Goal: Task Accomplishment & Management: Manage account settings

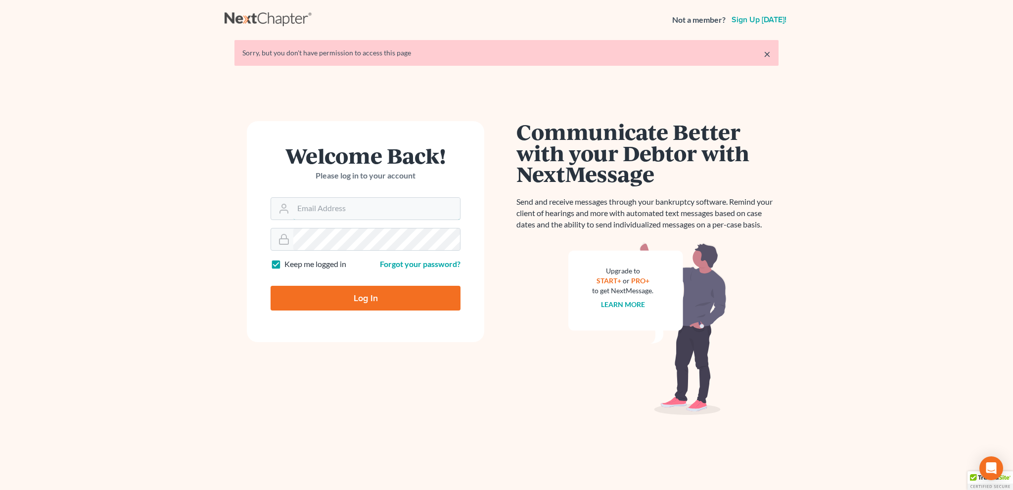
type input "[EMAIL_ADDRESS][DOMAIN_NAME]"
click at [370, 296] on input "Log In" at bounding box center [366, 298] width 190 height 25
type input "Thinking..."
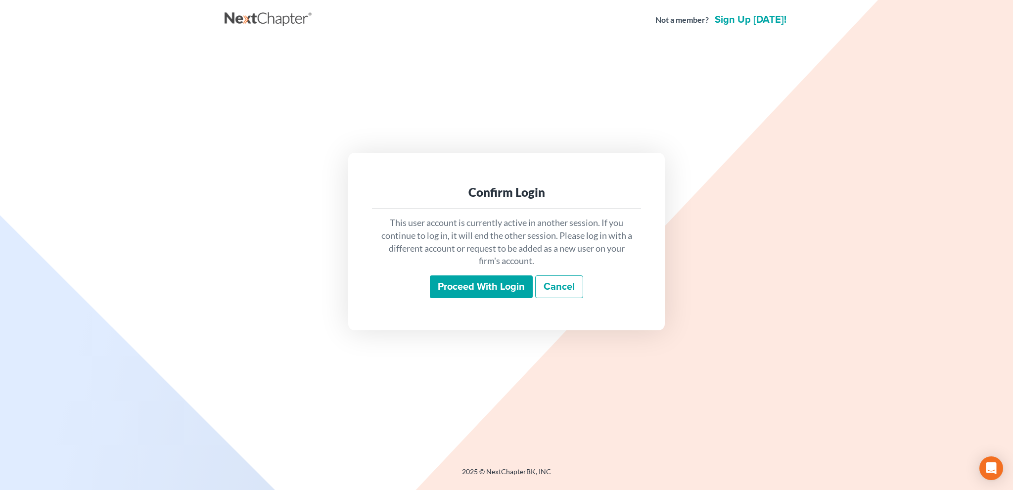
click at [453, 287] on input "Proceed with login" at bounding box center [481, 287] width 103 height 23
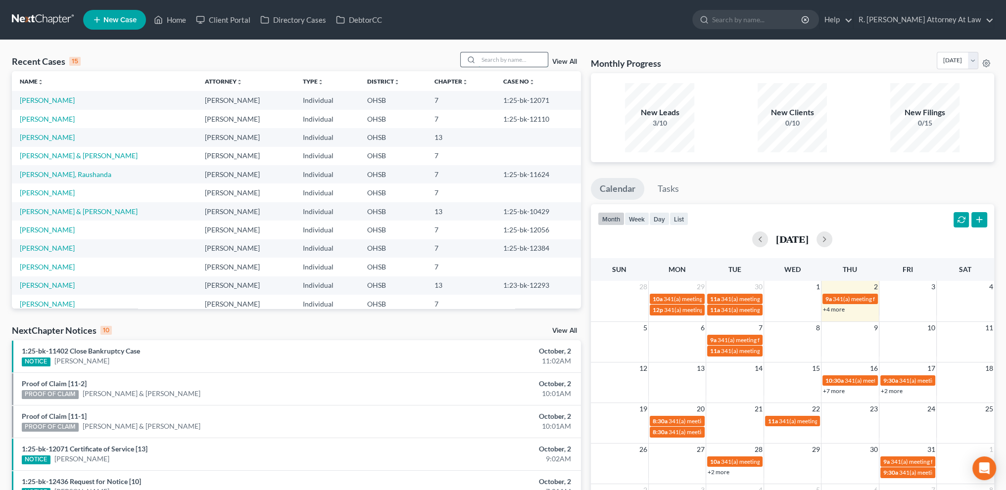
click at [493, 62] on input "search" at bounding box center [512, 59] width 69 height 14
type input "gabbard"
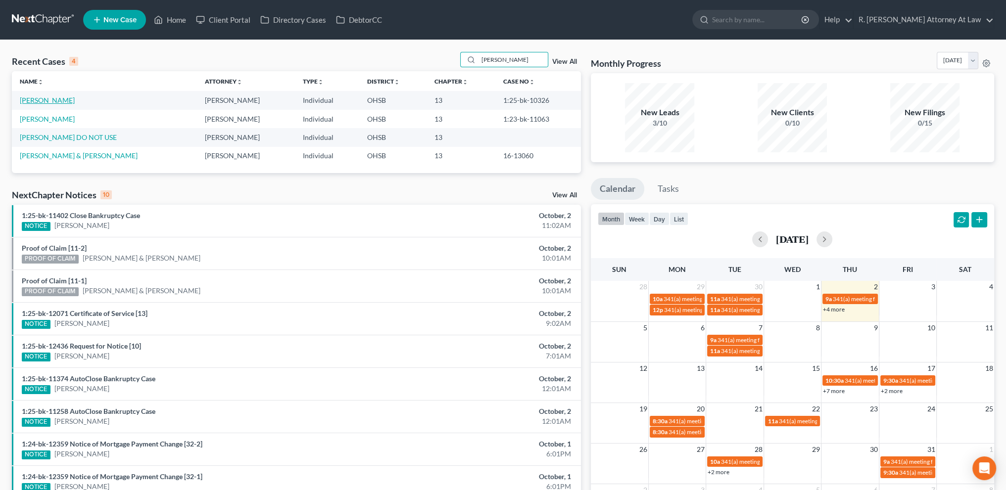
click at [38, 98] on link "Gabbard, Heather" at bounding box center [47, 100] width 55 height 8
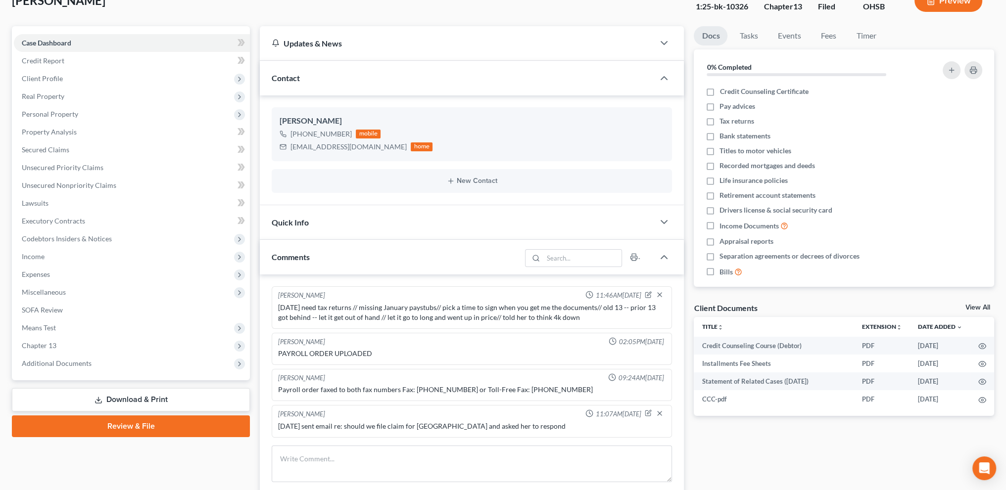
scroll to position [186, 0]
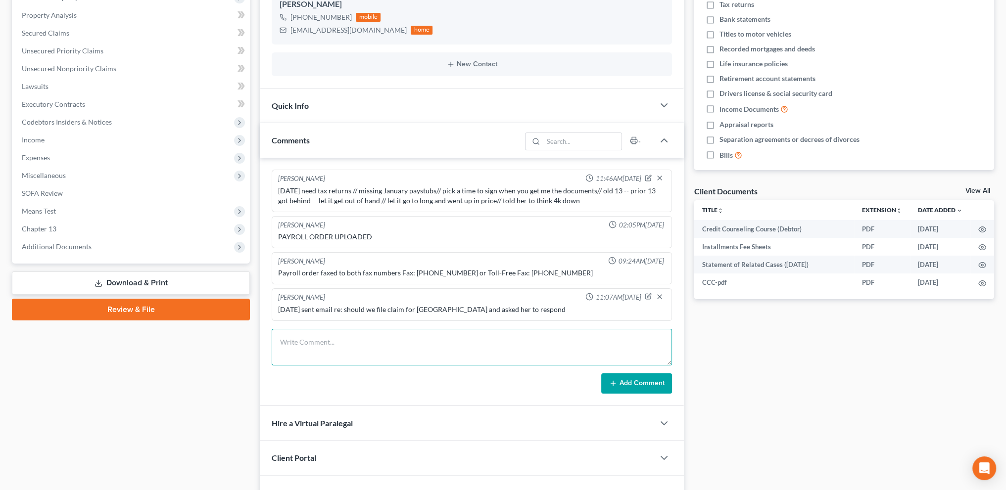
click at [301, 345] on textarea at bounding box center [472, 347] width 400 height 37
type textarea "9"
type textarea "1"
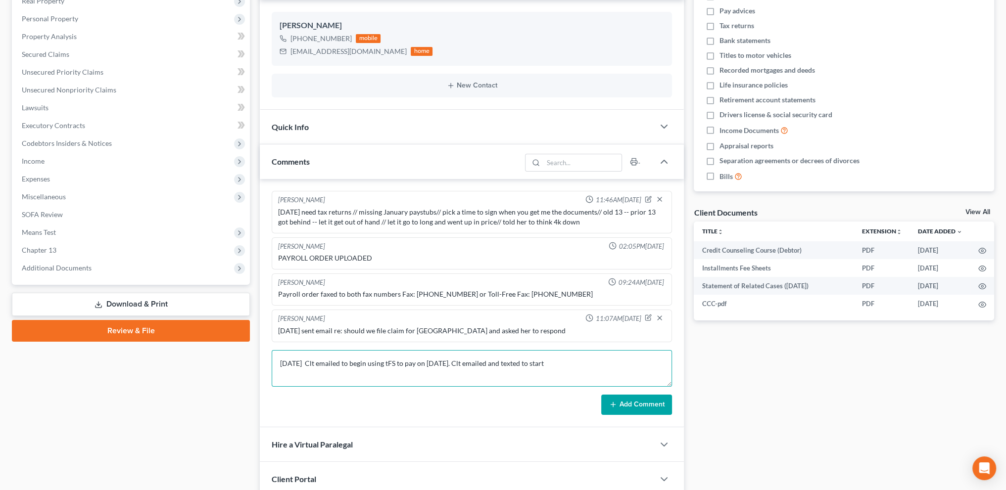
scroll to position [276, 0]
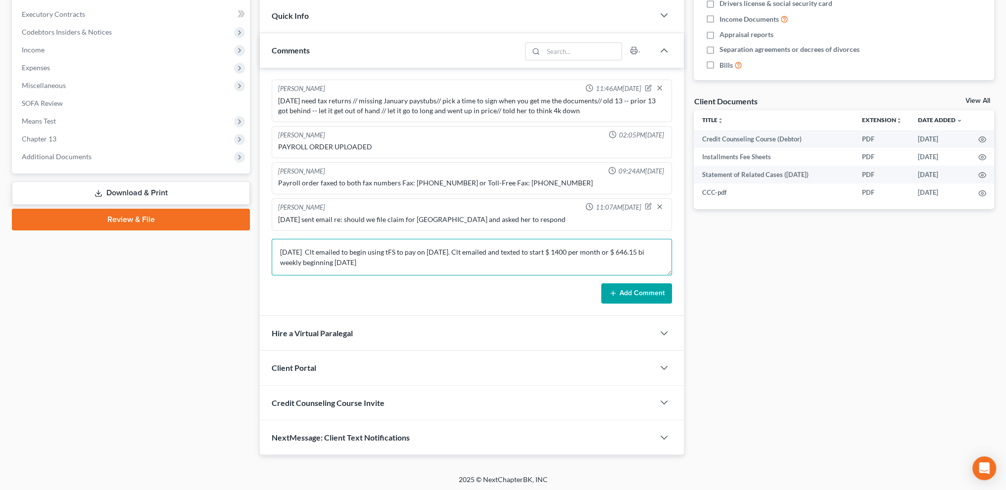
type textarea "10.2.2025 Clt emailed to begin using tFS to pay on 9.25.2025. Clt emailed and t…"
click at [623, 287] on button "Add Comment" at bounding box center [636, 293] width 71 height 21
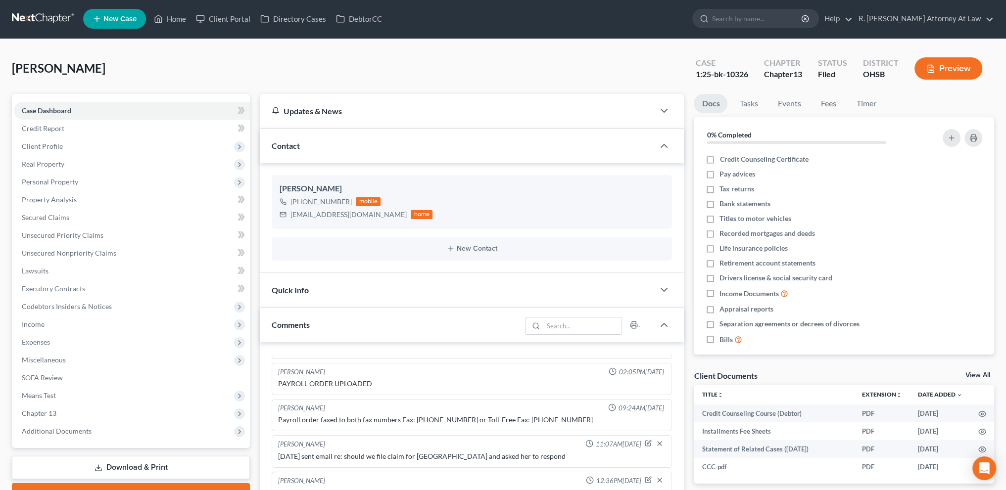
scroll to position [0, 0]
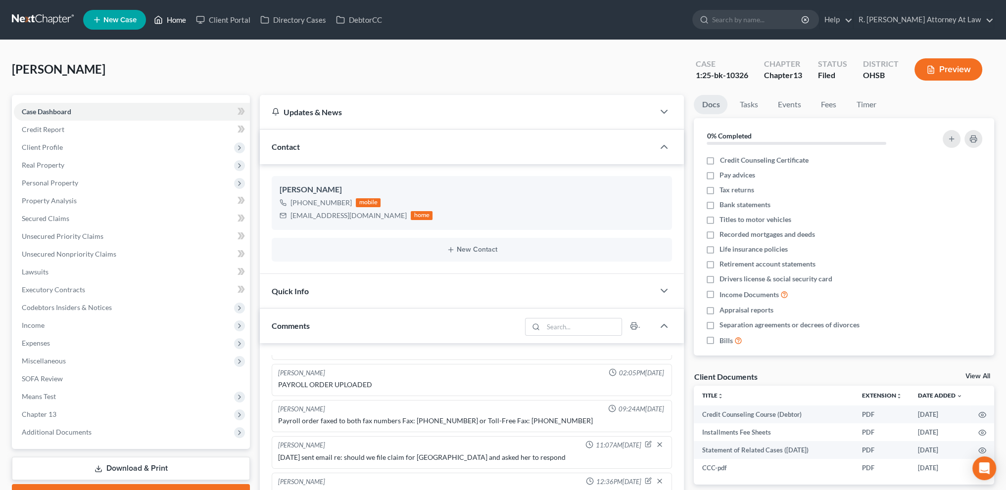
click at [179, 20] on link "Home" at bounding box center [170, 20] width 42 height 18
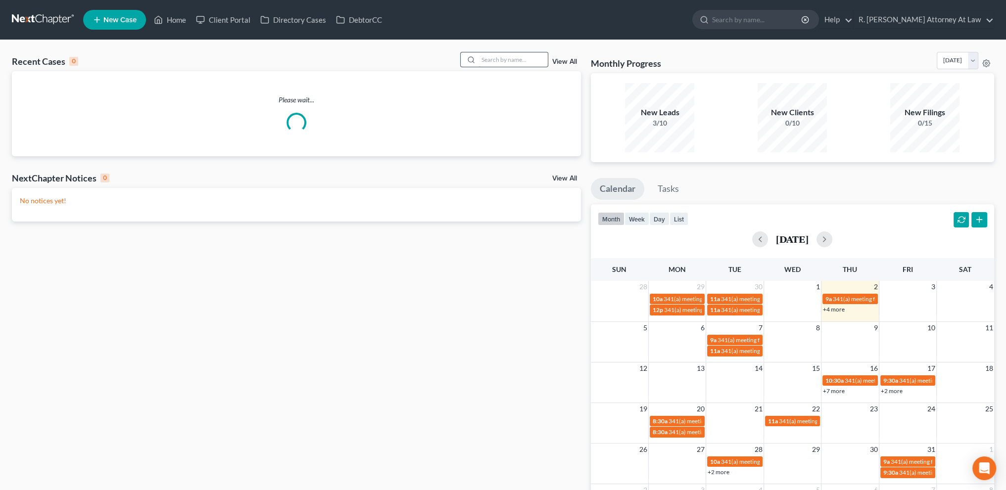
click at [522, 58] on input "search" at bounding box center [512, 59] width 69 height 14
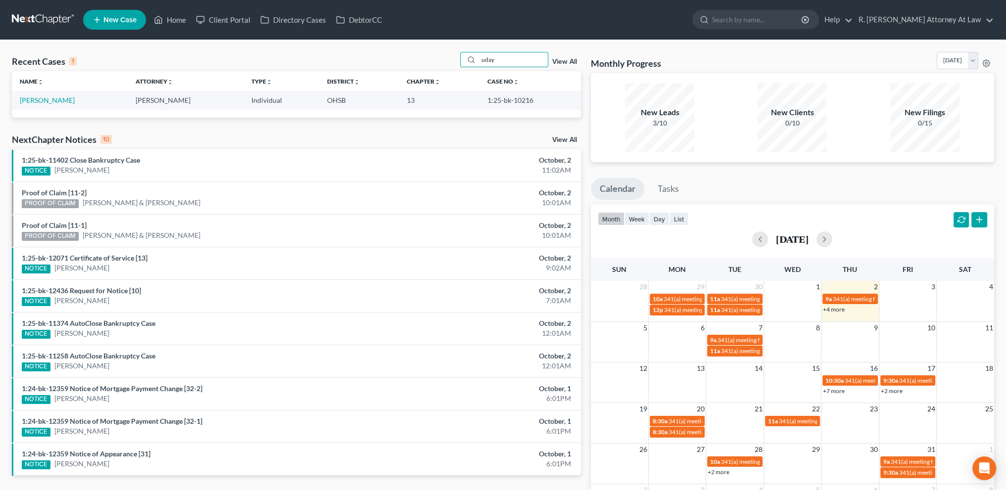
type input "uday"
click at [37, 100] on link "Sinha, Uday" at bounding box center [47, 100] width 55 height 8
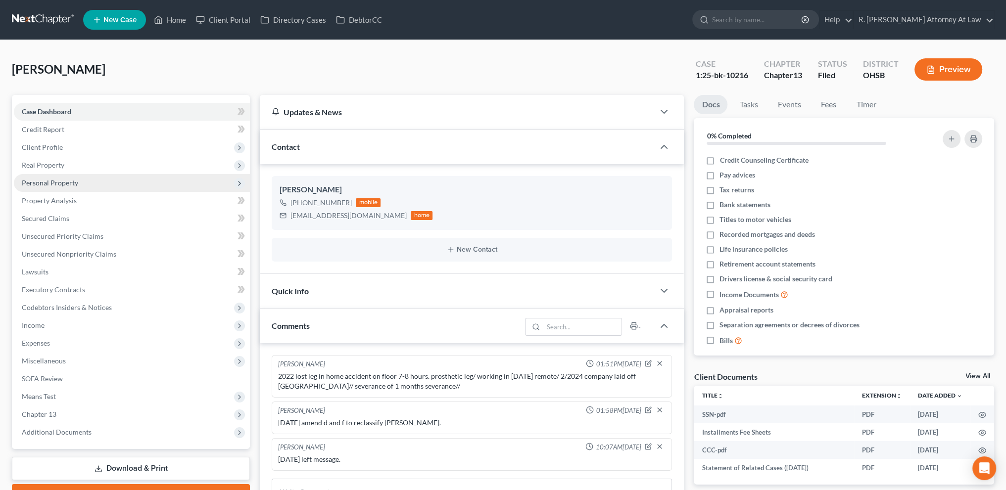
click at [34, 182] on span "Personal Property" at bounding box center [50, 183] width 56 height 8
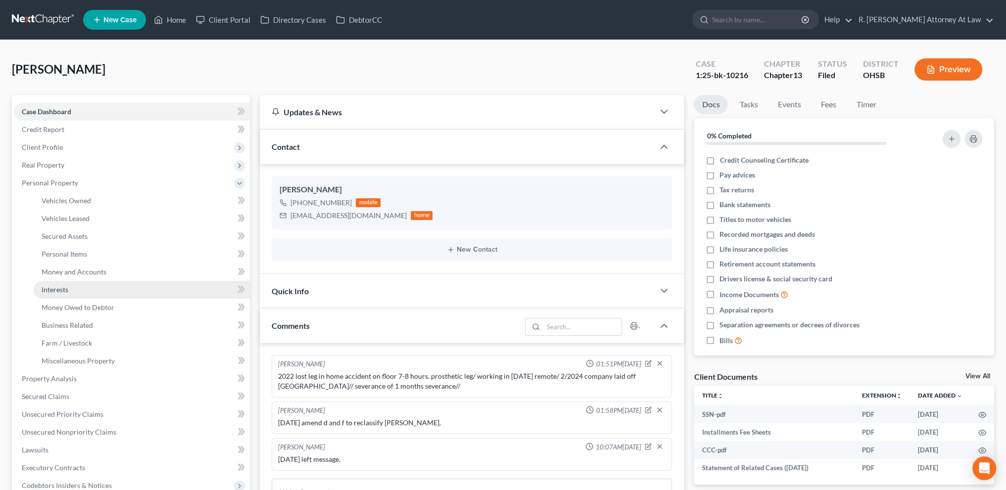
click at [56, 287] on span "Interests" at bounding box center [55, 289] width 27 height 8
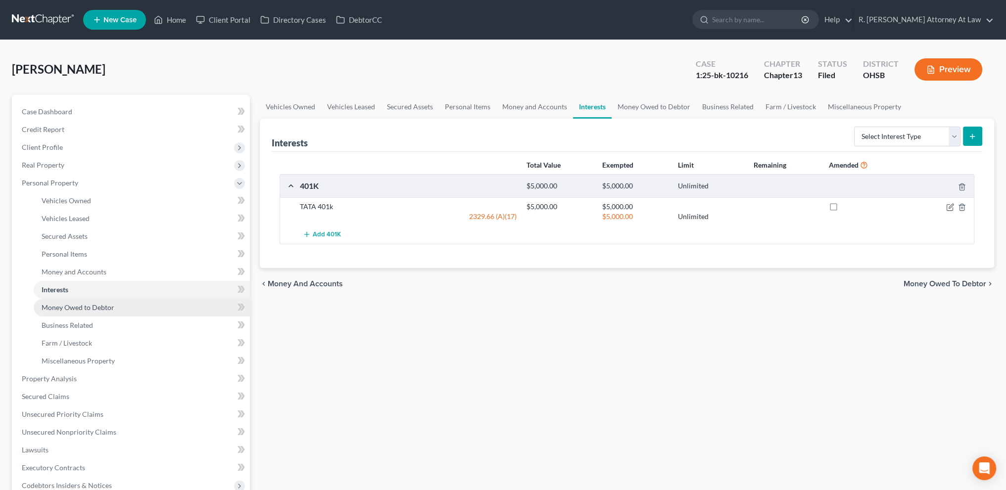
click at [52, 304] on span "Money Owed to Debtor" at bounding box center [78, 307] width 73 height 8
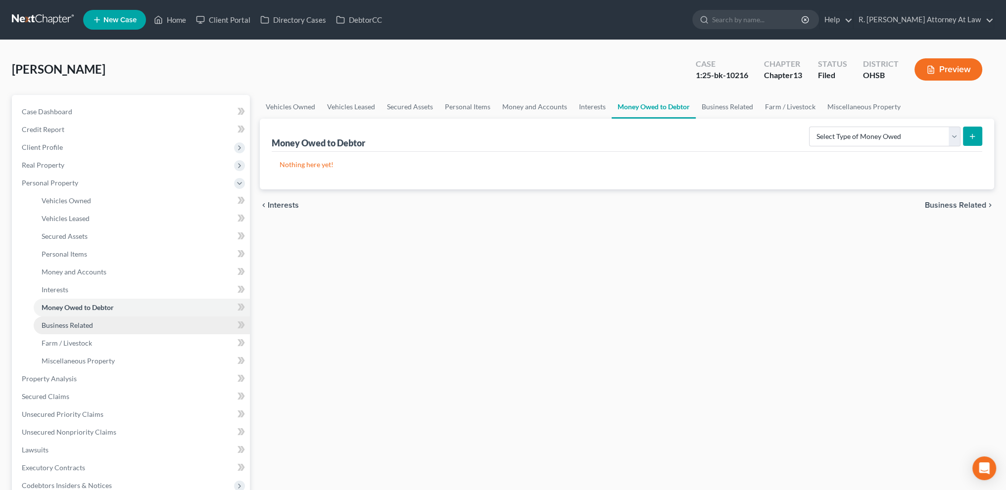
click at [61, 327] on span "Business Related" at bounding box center [67, 325] width 51 height 8
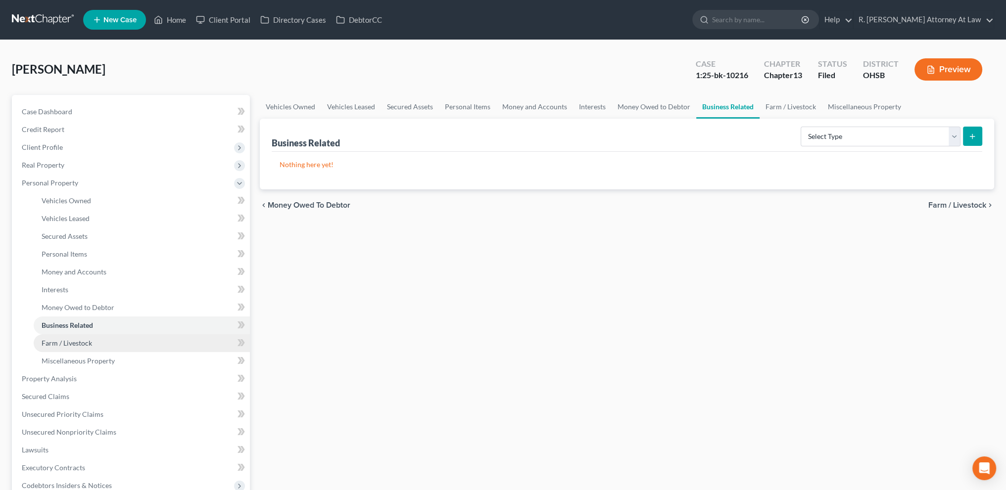
click at [61, 340] on span "Farm / Livestock" at bounding box center [67, 343] width 50 height 8
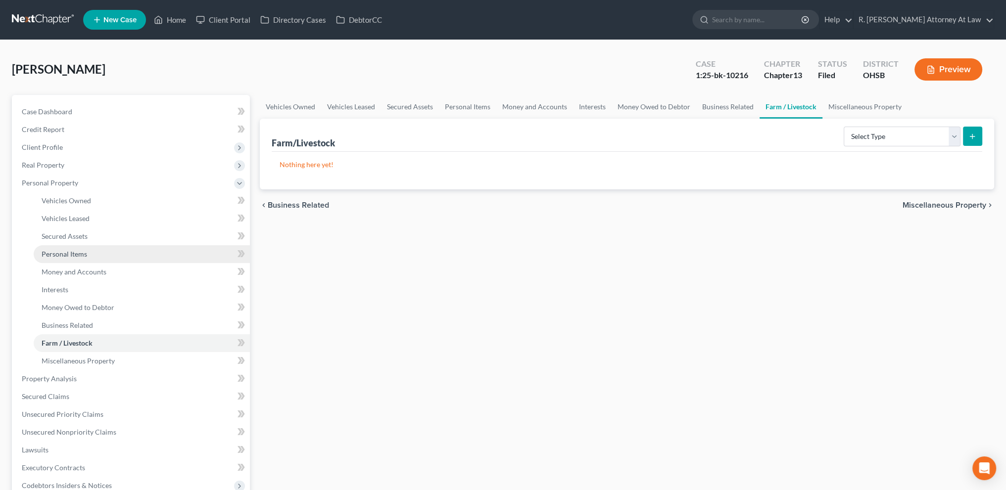
click at [51, 256] on span "Personal Items" at bounding box center [65, 254] width 46 height 8
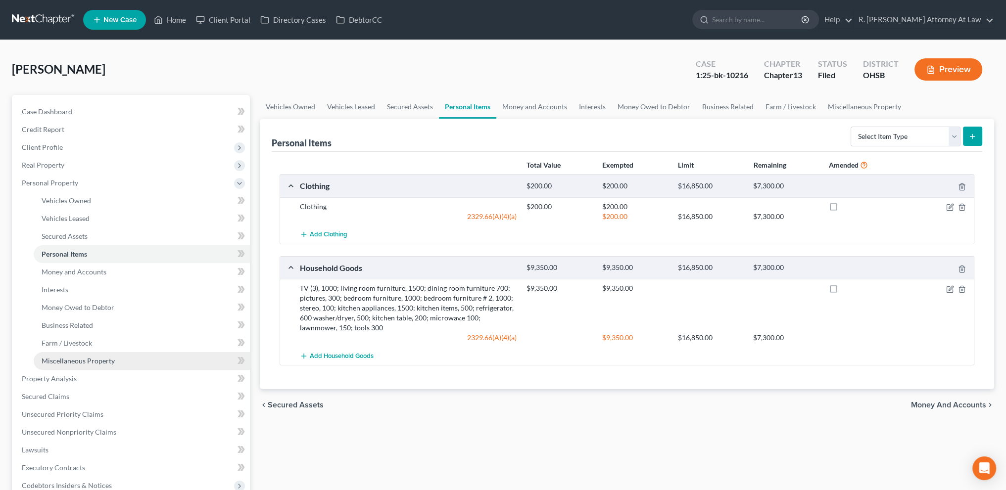
click at [66, 361] on span "Miscellaneous Property" at bounding box center [78, 361] width 73 height 8
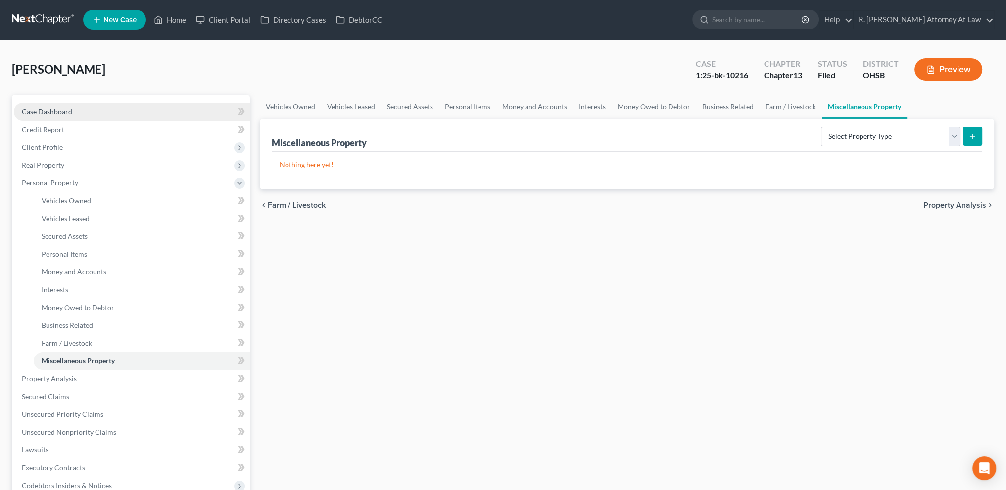
click at [49, 110] on span "Case Dashboard" at bounding box center [47, 111] width 50 height 8
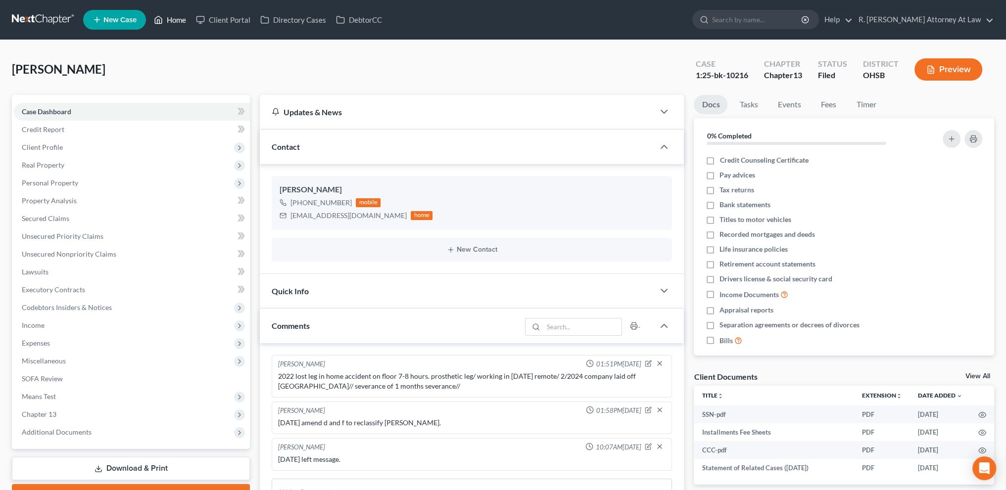
click at [173, 18] on link "Home" at bounding box center [170, 20] width 42 height 18
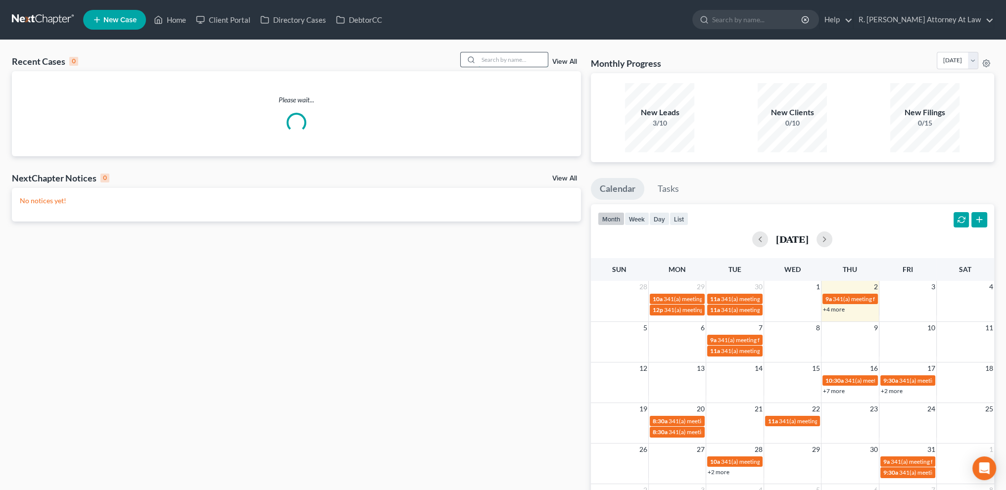
click at [497, 62] on input "search" at bounding box center [512, 59] width 69 height 14
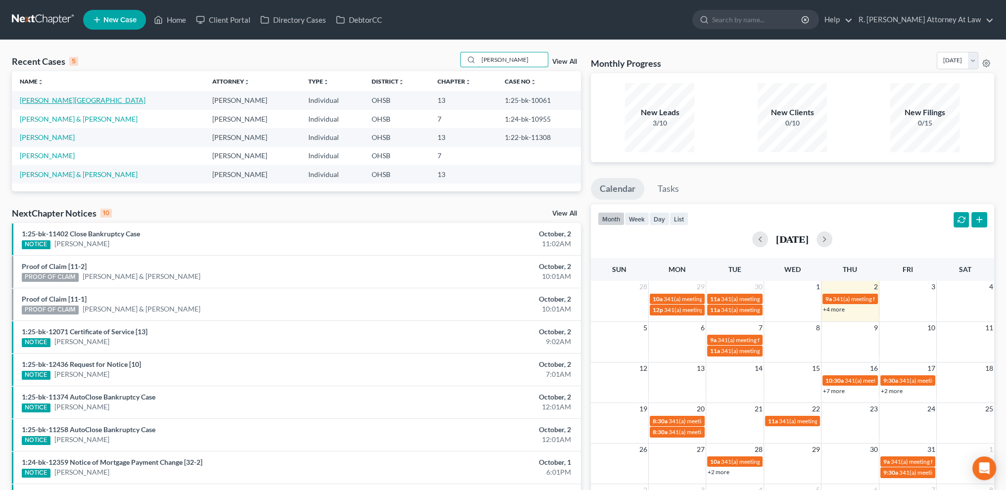
type input "lewis"
click at [44, 97] on link "Lewis, Parisia" at bounding box center [83, 100] width 126 height 8
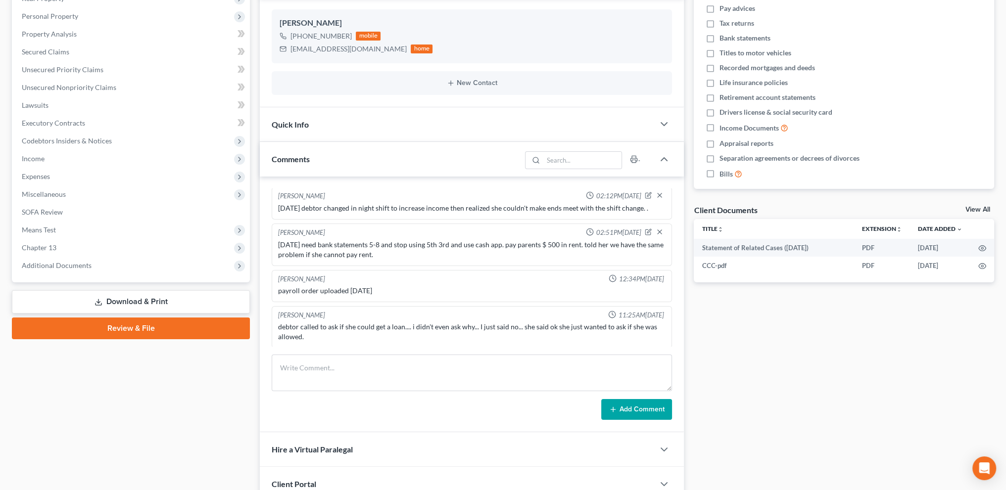
scroll to position [272, 0]
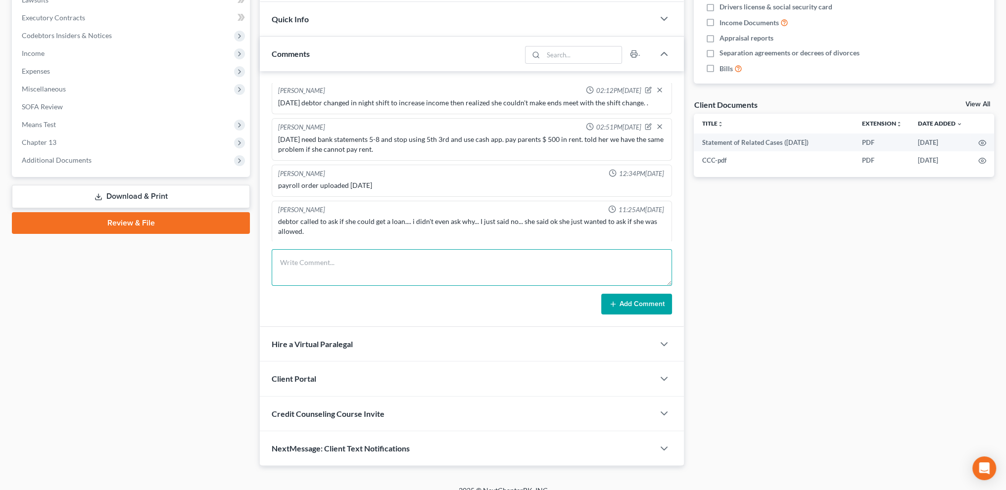
drag, startPoint x: 321, startPoint y: 255, endPoint x: 315, endPoint y: 252, distance: 7.1
click at [322, 255] on textarea at bounding box center [472, 267] width 400 height 37
type textarea "10.2.2025 sent email on 9.25 about payroll ending and use tfs/ resent on 10/2 a…"
click at [641, 303] on button "Add Comment" at bounding box center [636, 304] width 71 height 21
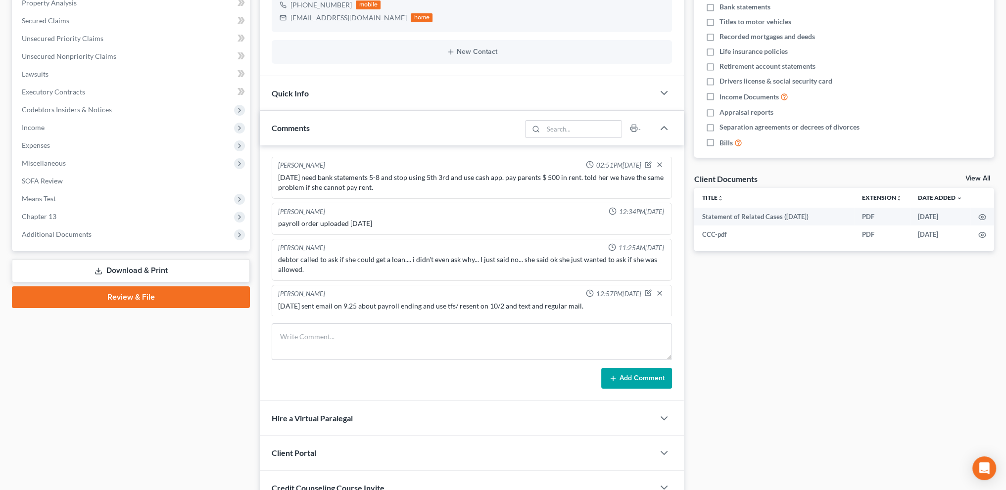
scroll to position [0, 0]
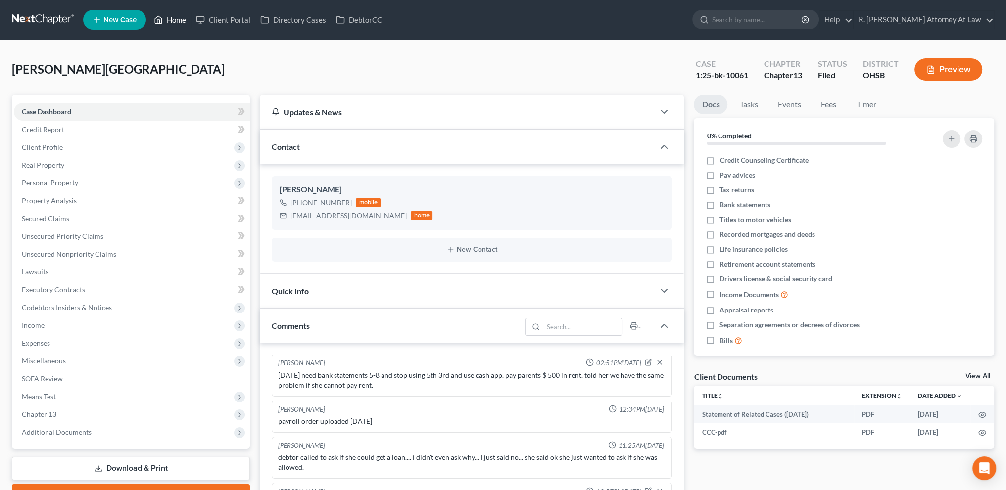
click at [178, 21] on link "Home" at bounding box center [170, 20] width 42 height 18
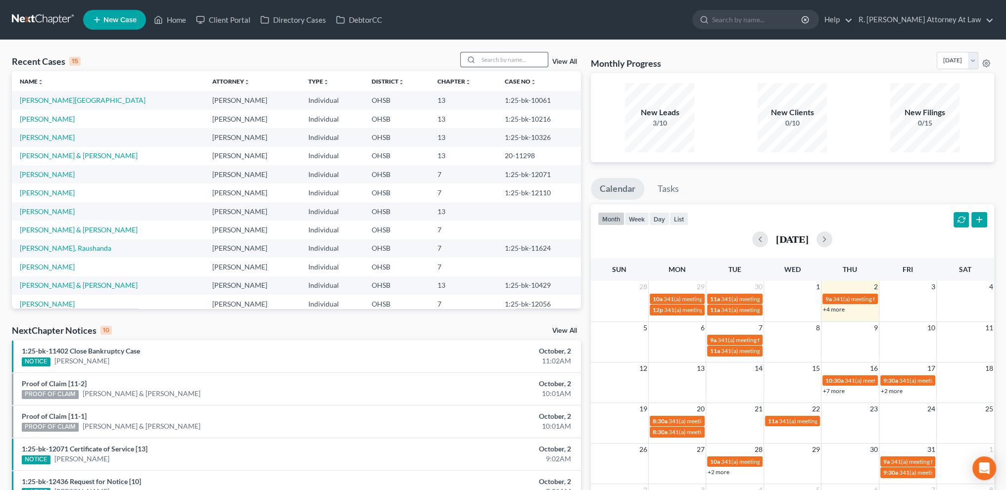
click at [506, 57] on input "search" at bounding box center [512, 59] width 69 height 14
type input "davis"
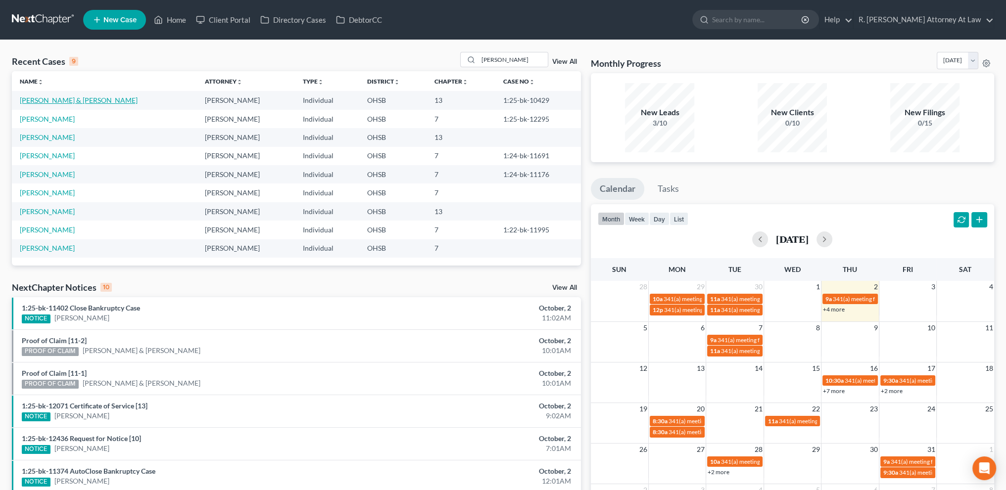
click at [46, 100] on link "Davis, Anthony & LaTanya" at bounding box center [79, 100] width 118 height 8
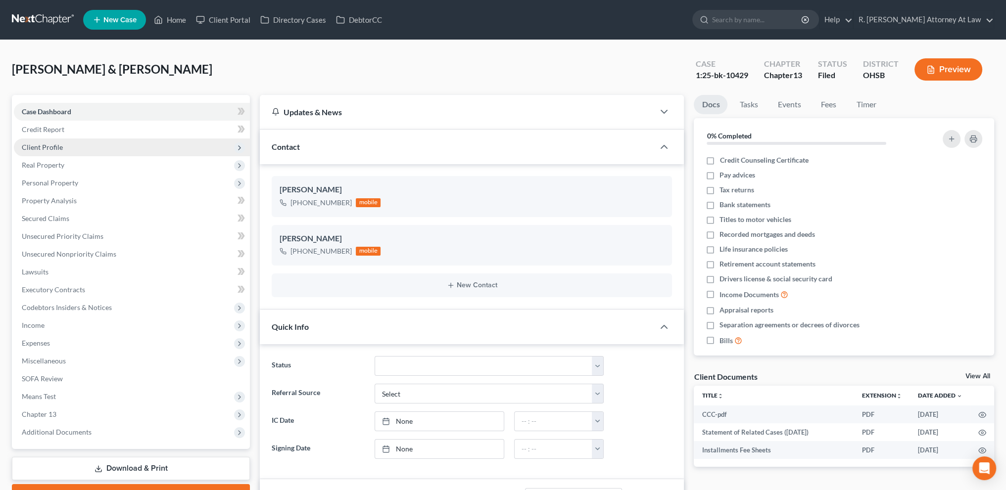
click at [51, 146] on span "Client Profile" at bounding box center [42, 147] width 41 height 8
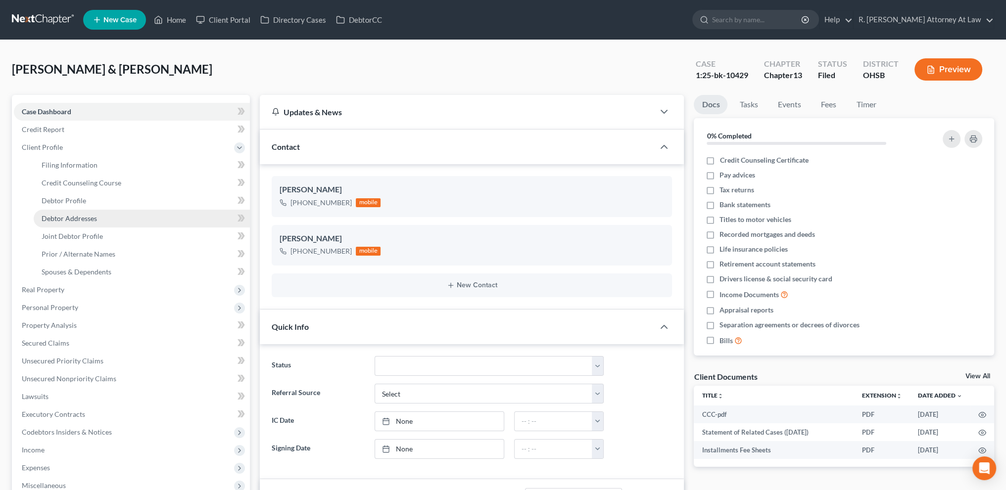
click at [62, 215] on span "Debtor Addresses" at bounding box center [69, 218] width 55 height 8
